Goal: Task Accomplishment & Management: Complete application form

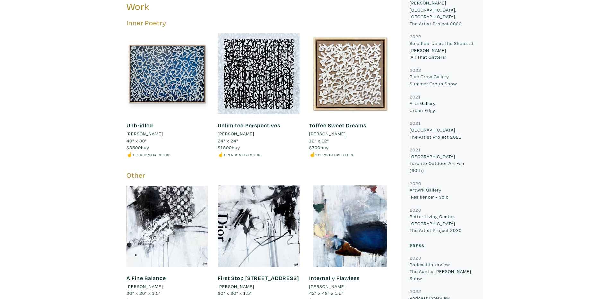
scroll to position [353, 0]
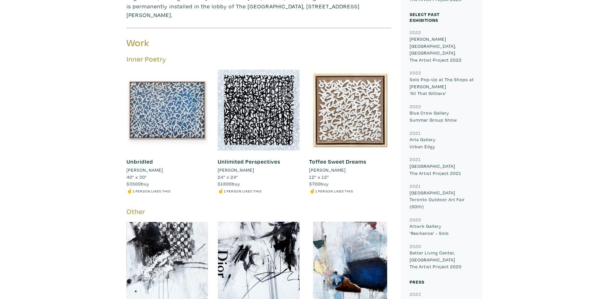
click at [154, 86] on div at bounding box center [167, 110] width 82 height 82
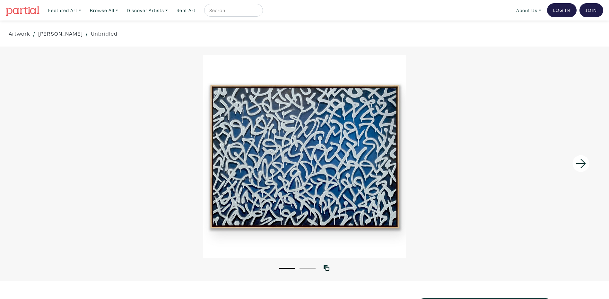
click at [578, 165] on icon at bounding box center [581, 163] width 22 height 17
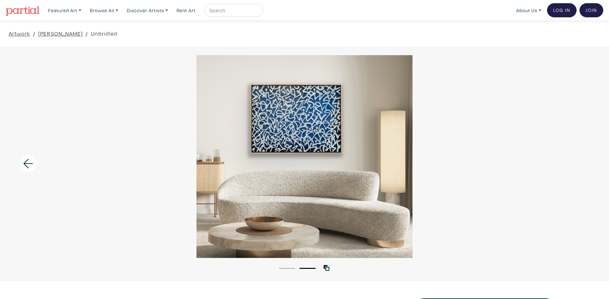
click at [578, 165] on div at bounding box center [304, 156] width 609 height 203
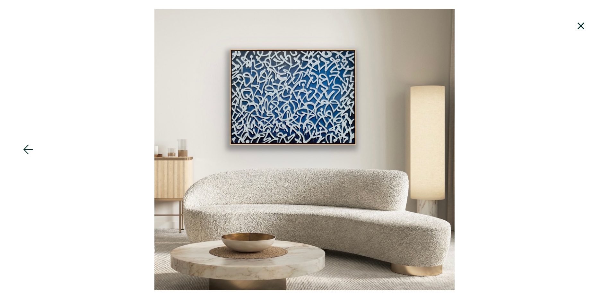
click at [578, 164] on div at bounding box center [304, 150] width 609 height 282
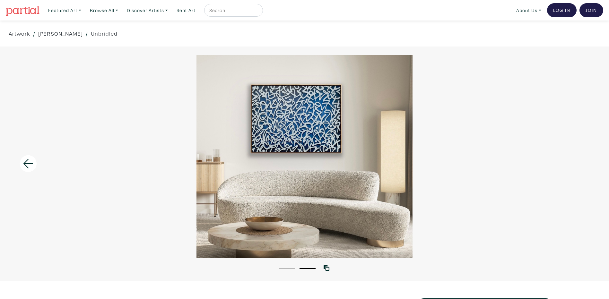
click at [578, 164] on div at bounding box center [304, 156] width 609 height 203
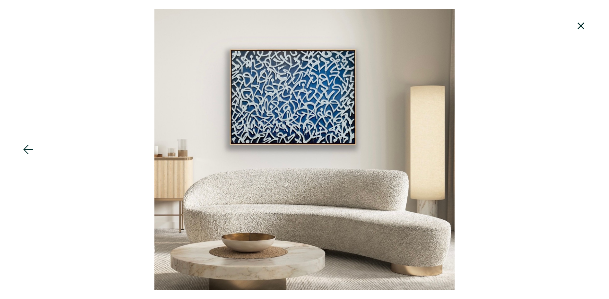
click at [578, 164] on div at bounding box center [304, 150] width 609 height 282
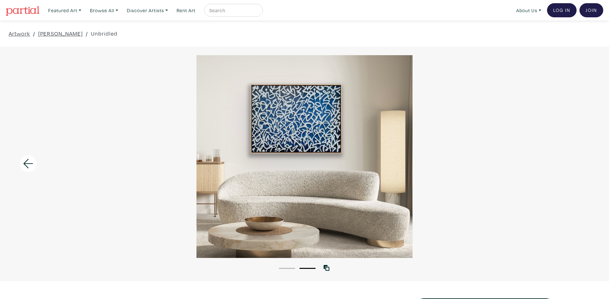
drag, startPoint x: 23, startPoint y: 162, endPoint x: 11, endPoint y: 130, distance: 34.2
click at [23, 160] on icon at bounding box center [28, 163] width 22 height 17
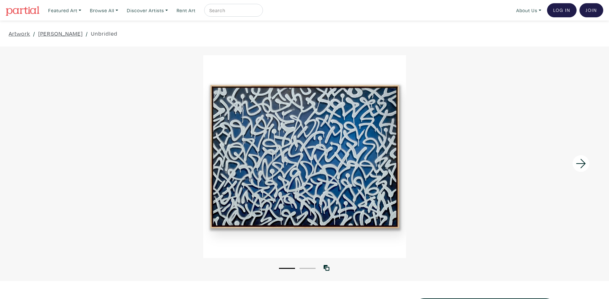
click at [28, 12] on img at bounding box center [23, 11] width 34 height 10
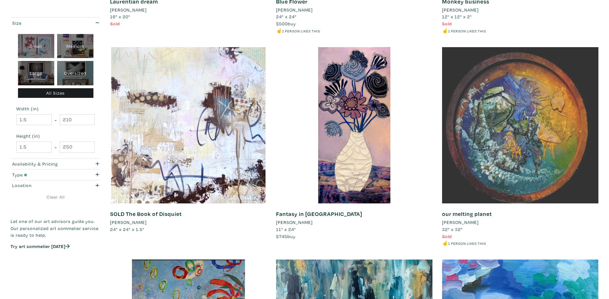
scroll to position [1123, 0]
click at [526, 107] on div at bounding box center [520, 125] width 156 height 156
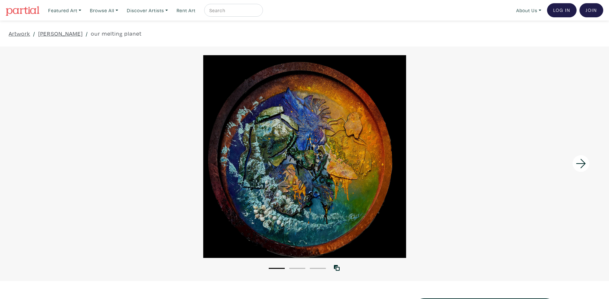
click at [580, 165] on icon at bounding box center [581, 163] width 22 height 17
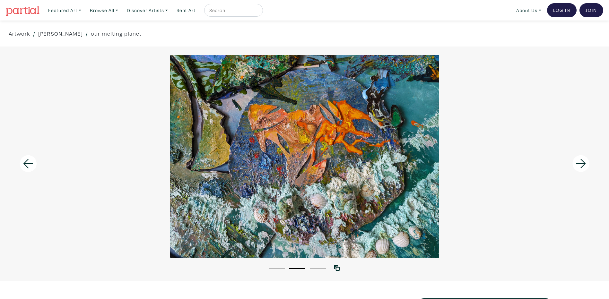
click at [580, 165] on icon at bounding box center [581, 163] width 22 height 17
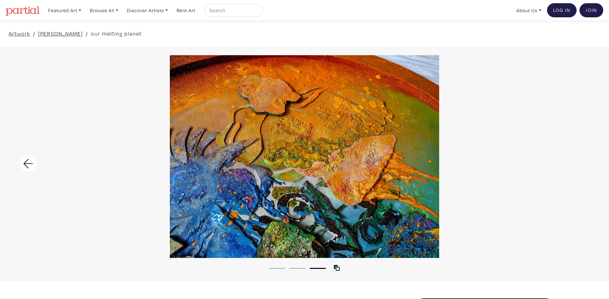
click at [580, 165] on div at bounding box center [304, 156] width 609 height 203
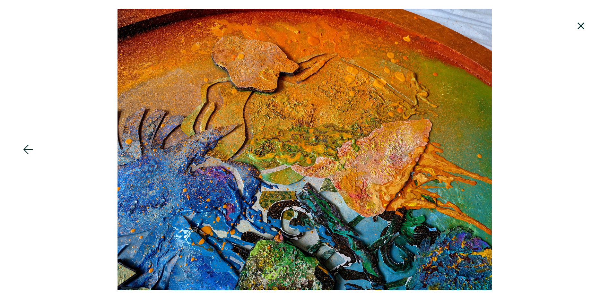
click at [580, 165] on div at bounding box center [304, 150] width 609 height 282
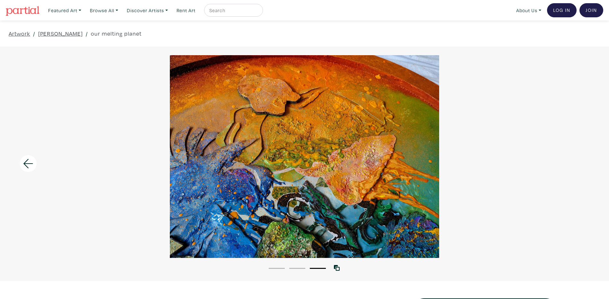
click at [30, 7] on img at bounding box center [23, 11] width 34 height 10
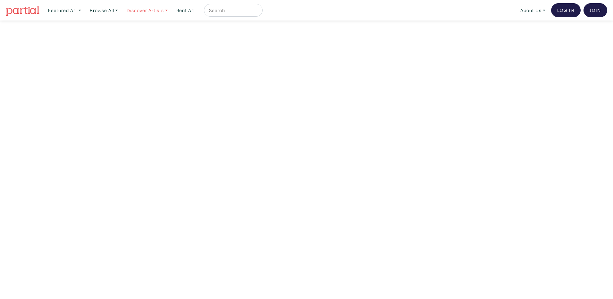
click at [169, 11] on link "Discover Artists" at bounding box center [147, 10] width 47 height 13
click at [148, 28] on link "Newest" at bounding box center [156, 30] width 53 height 6
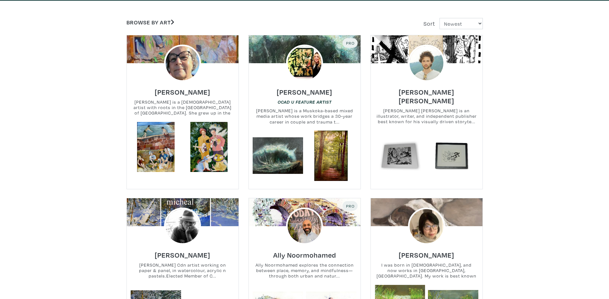
scroll to position [128, 0]
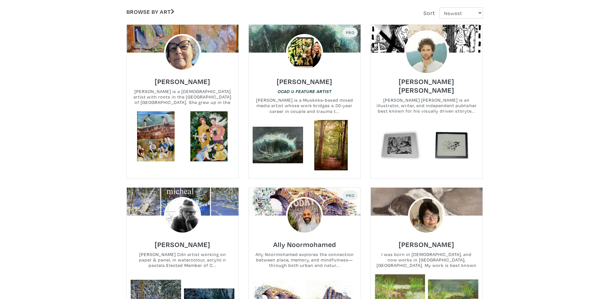
click at [424, 60] on img at bounding box center [426, 52] width 45 height 45
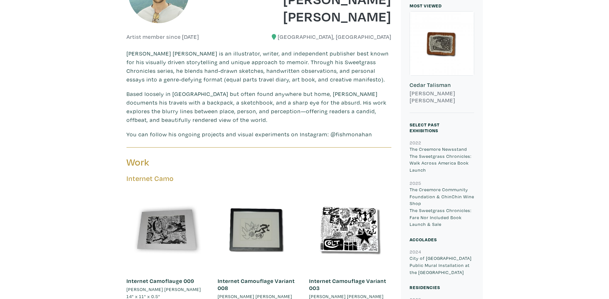
scroll to position [289, 0]
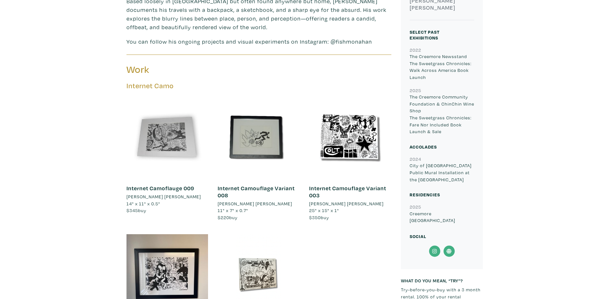
click at [170, 129] on div at bounding box center [167, 137] width 82 height 82
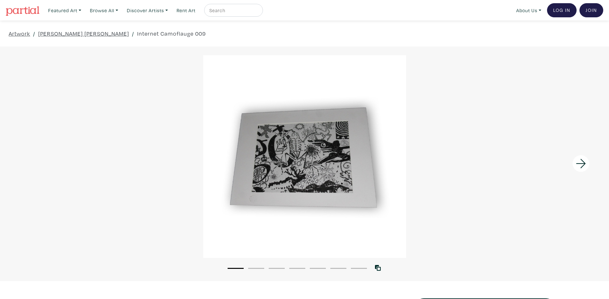
click at [582, 165] on icon at bounding box center [581, 163] width 22 height 17
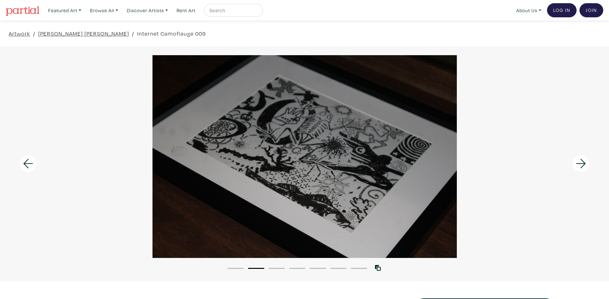
click at [582, 165] on icon at bounding box center [581, 163] width 22 height 17
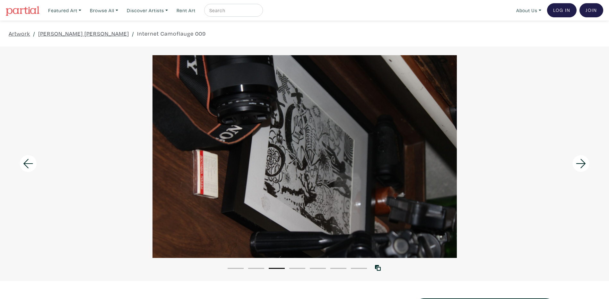
click at [582, 165] on icon at bounding box center [581, 163] width 22 height 17
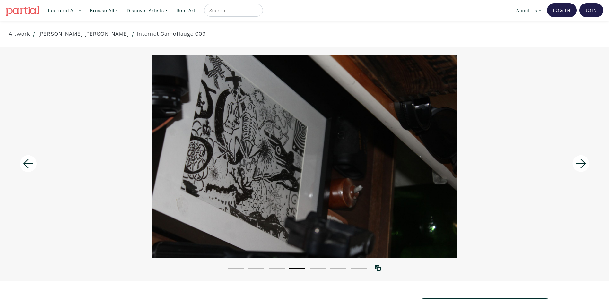
click at [582, 165] on icon at bounding box center [581, 163] width 22 height 17
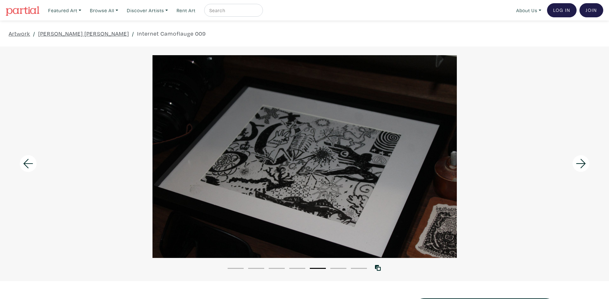
click at [582, 165] on icon at bounding box center [581, 163] width 22 height 17
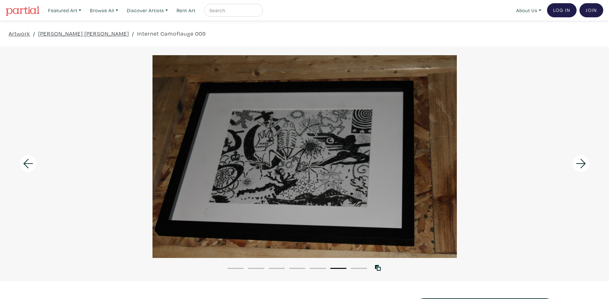
click at [582, 165] on icon at bounding box center [581, 163] width 22 height 17
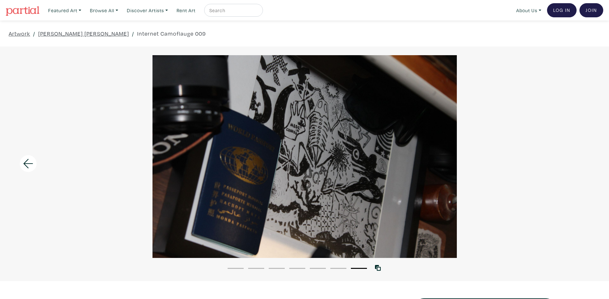
click at [582, 165] on div at bounding box center [304, 156] width 609 height 203
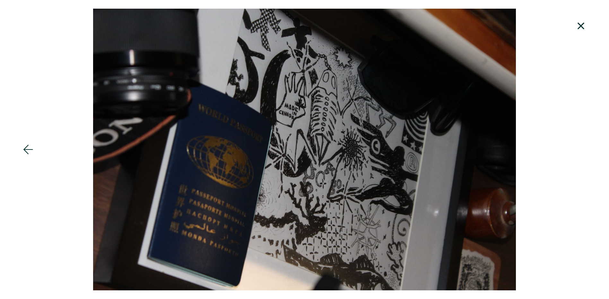
click at [568, 124] on div at bounding box center [304, 150] width 609 height 282
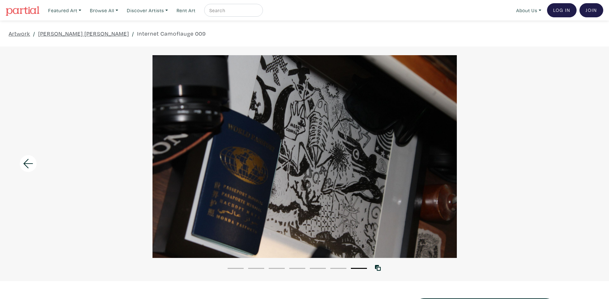
click at [25, 144] on div at bounding box center [76, 164] width 152 height 235
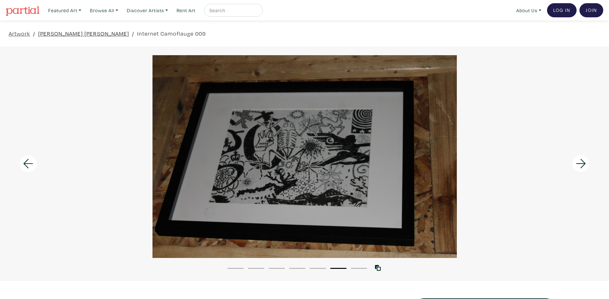
click at [59, 34] on link "[PERSON_NAME] [PERSON_NAME]" at bounding box center [83, 33] width 91 height 9
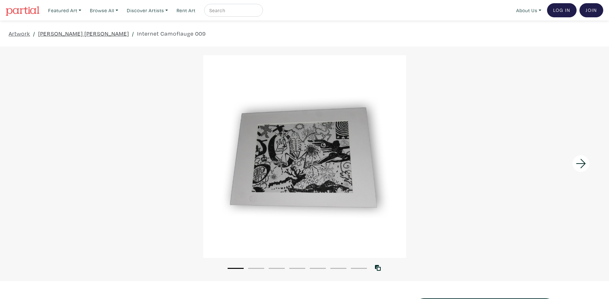
click at [54, 34] on link "[PERSON_NAME] [PERSON_NAME]" at bounding box center [83, 33] width 91 height 9
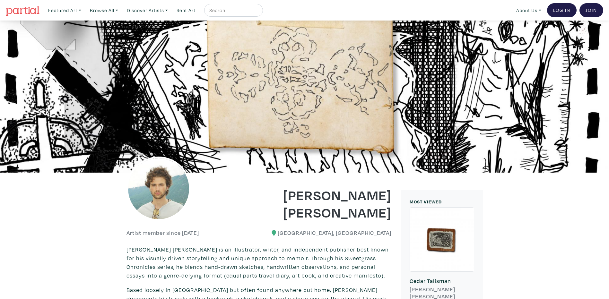
click at [23, 32] on div at bounding box center [304, 97] width 609 height 152
click at [28, 11] on img at bounding box center [23, 11] width 34 height 10
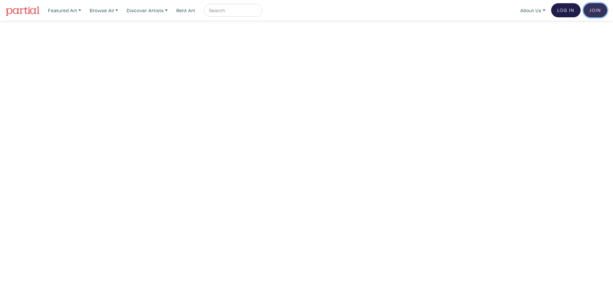
click at [604, 13] on link "Join the Community" at bounding box center [596, 10] width 24 height 14
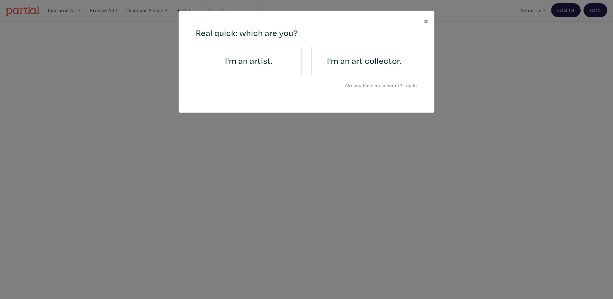
click at [261, 68] on link "I'm an artist." at bounding box center [249, 61] width 106 height 28
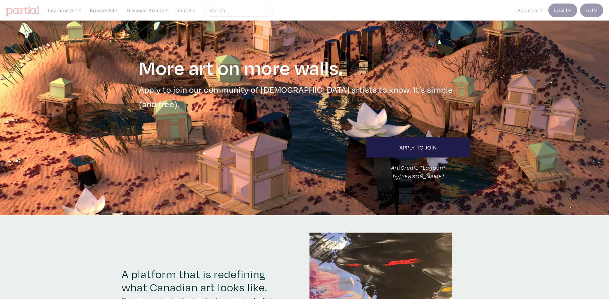
click at [264, 61] on h1 "More art on more walls." at bounding box center [304, 67] width 331 height 24
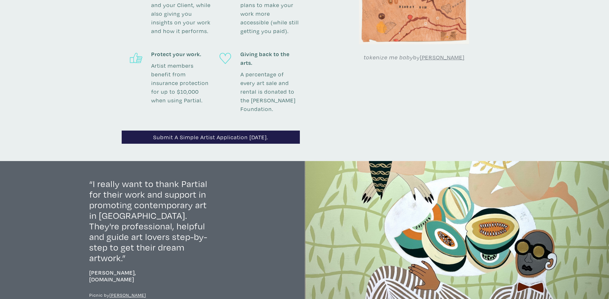
scroll to position [706, 0]
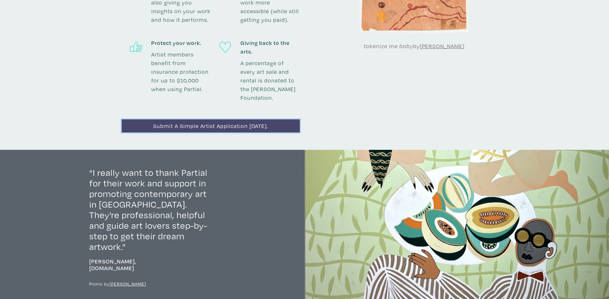
click at [262, 119] on link "Submit a simple artist application today." at bounding box center [211, 125] width 178 height 13
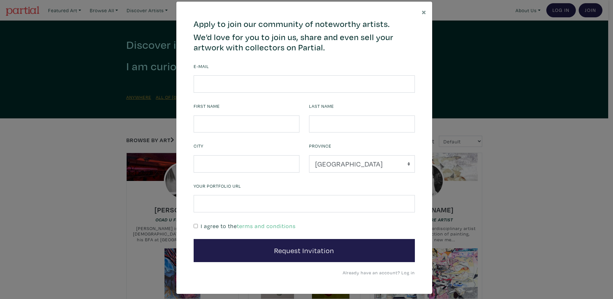
scroll to position [14, 0]
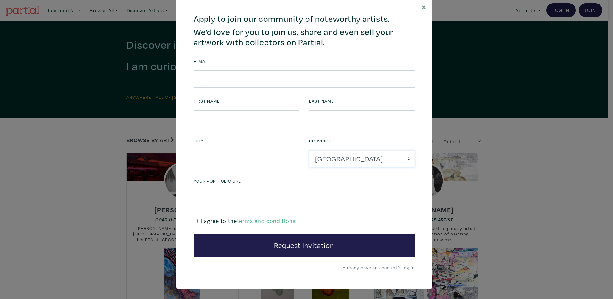
click at [341, 157] on select "Alberta British Columbia Manitoba New Brunswick Newfoundland and Labrador Nova …" at bounding box center [362, 158] width 106 height 17
select select "Nova Scotia"
click at [309, 150] on select "Alberta British Columbia Manitoba New Brunswick Newfoundland and Labrador Nova …" at bounding box center [362, 158] width 106 height 17
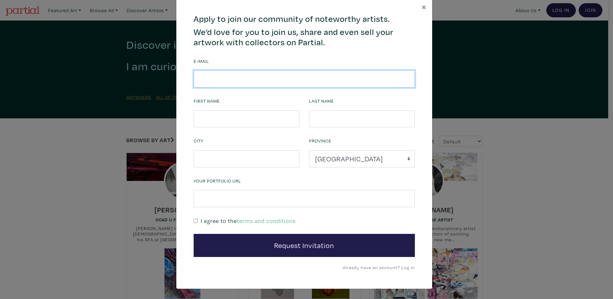
click at [209, 78] on input "email" at bounding box center [304, 78] width 221 height 17
type input "deepali.gupta@outlook.com"
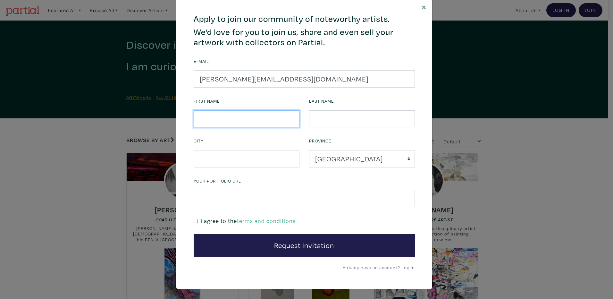
click at [228, 117] on input "text" at bounding box center [247, 118] width 106 height 17
type input "Deepali"
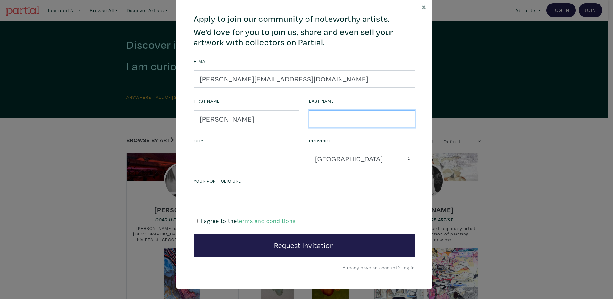
click at [328, 122] on input "text" at bounding box center [362, 118] width 106 height 17
type input "Gupta"
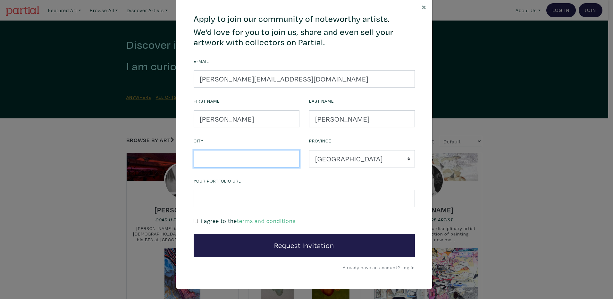
click at [228, 159] on input "text" at bounding box center [247, 158] width 106 height 17
type input "Halifax"
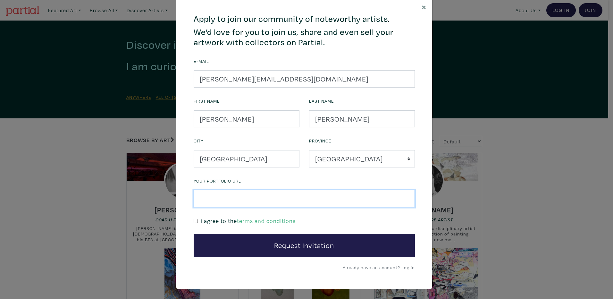
click at [265, 198] on input "text" at bounding box center [304, 198] width 221 height 17
paste input "https://www.instagram.com/deepali_gupta75/"
drag, startPoint x: 221, startPoint y: 200, endPoint x: 176, endPoint y: 202, distance: 44.6
click at [176, 202] on div "664c6a6d6e3476504e6b79362f4172494552756f694733386b666278545363695a485979654c474…" at bounding box center [304, 142] width 256 height 293
type input "www.instagram.com/deepali_gupta75"
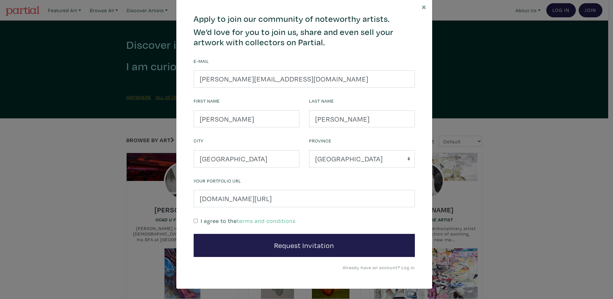
click at [194, 222] on input "checkbox" at bounding box center [196, 221] width 4 height 4
checkbox input "true"
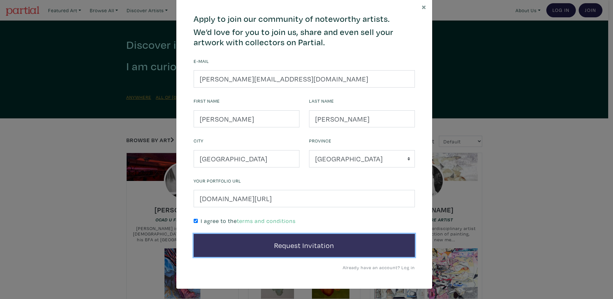
click at [269, 253] on button "Request Invitation" at bounding box center [304, 245] width 221 height 23
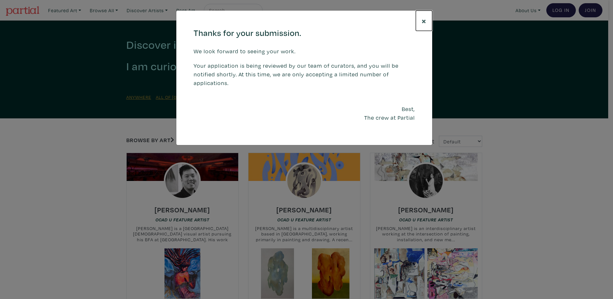
drag, startPoint x: 426, startPoint y: 22, endPoint x: 425, endPoint y: 26, distance: 4.0
click at [426, 22] on span "×" at bounding box center [424, 20] width 5 height 11
